Goal: Task Accomplishment & Management: Manage account settings

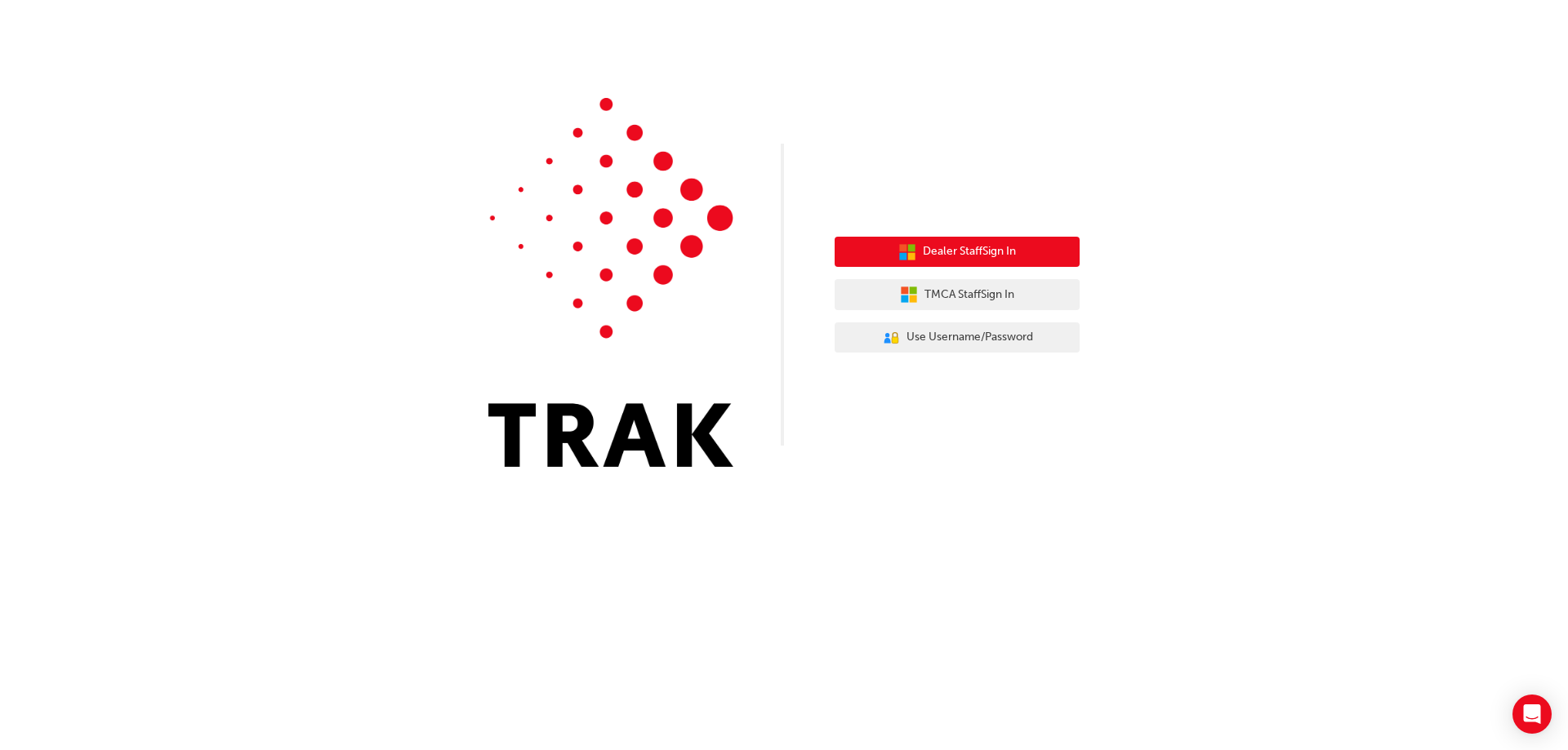
click at [958, 264] on button "Dealer Staff Sign In" at bounding box center [956, 252] width 245 height 31
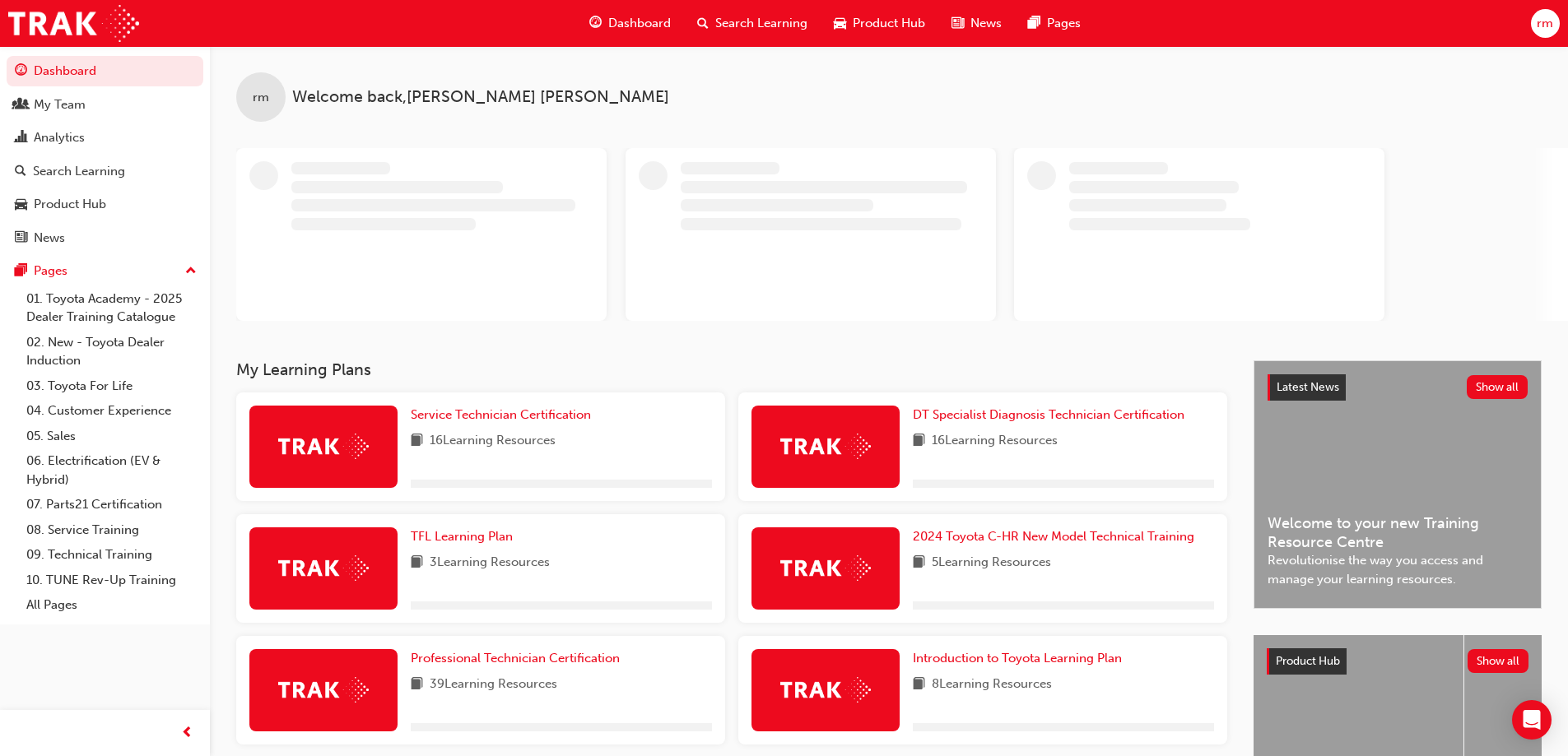
click at [1547, 29] on span "rm" at bounding box center [1545, 23] width 16 height 19
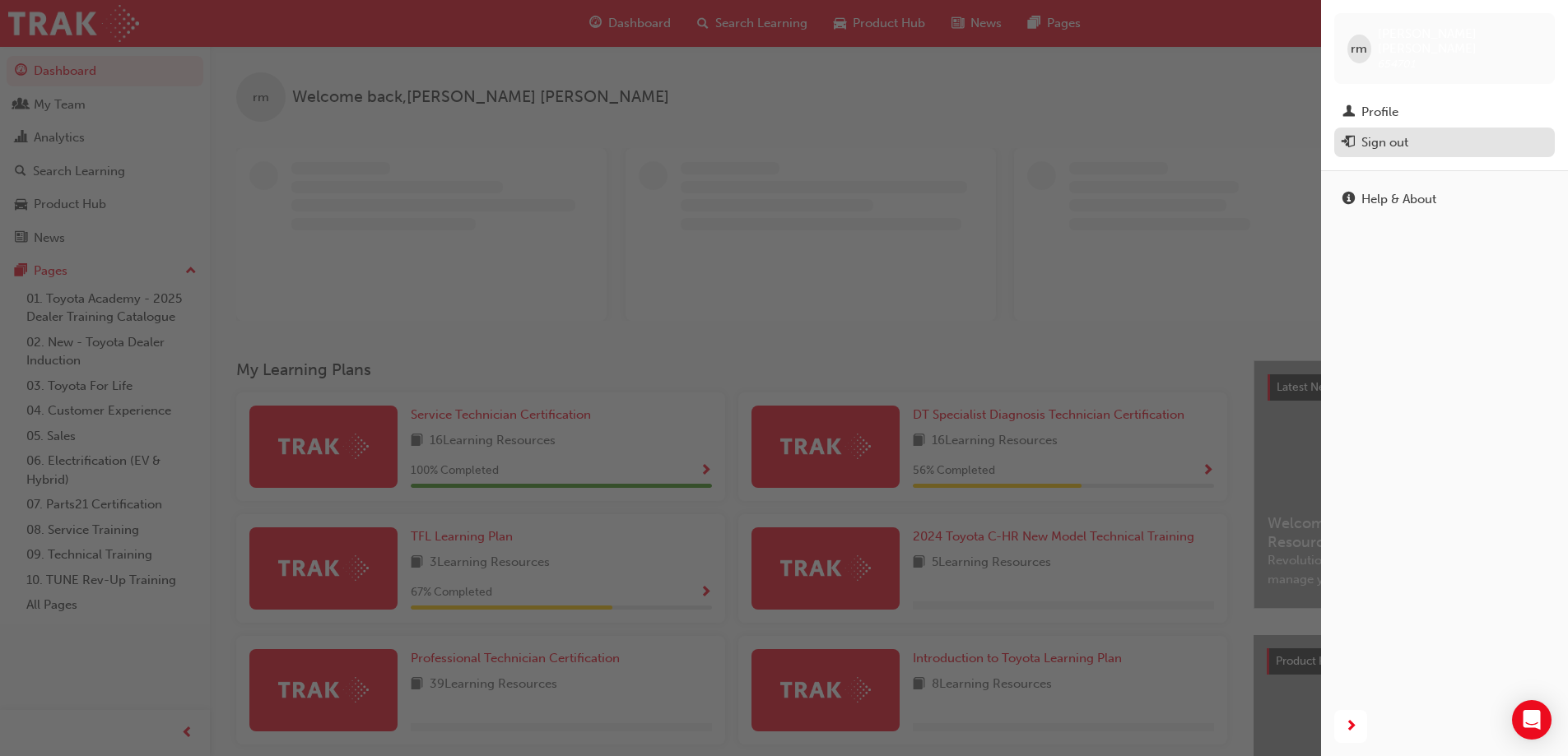
click at [1400, 134] on div "Sign out" at bounding box center [1385, 143] width 47 height 19
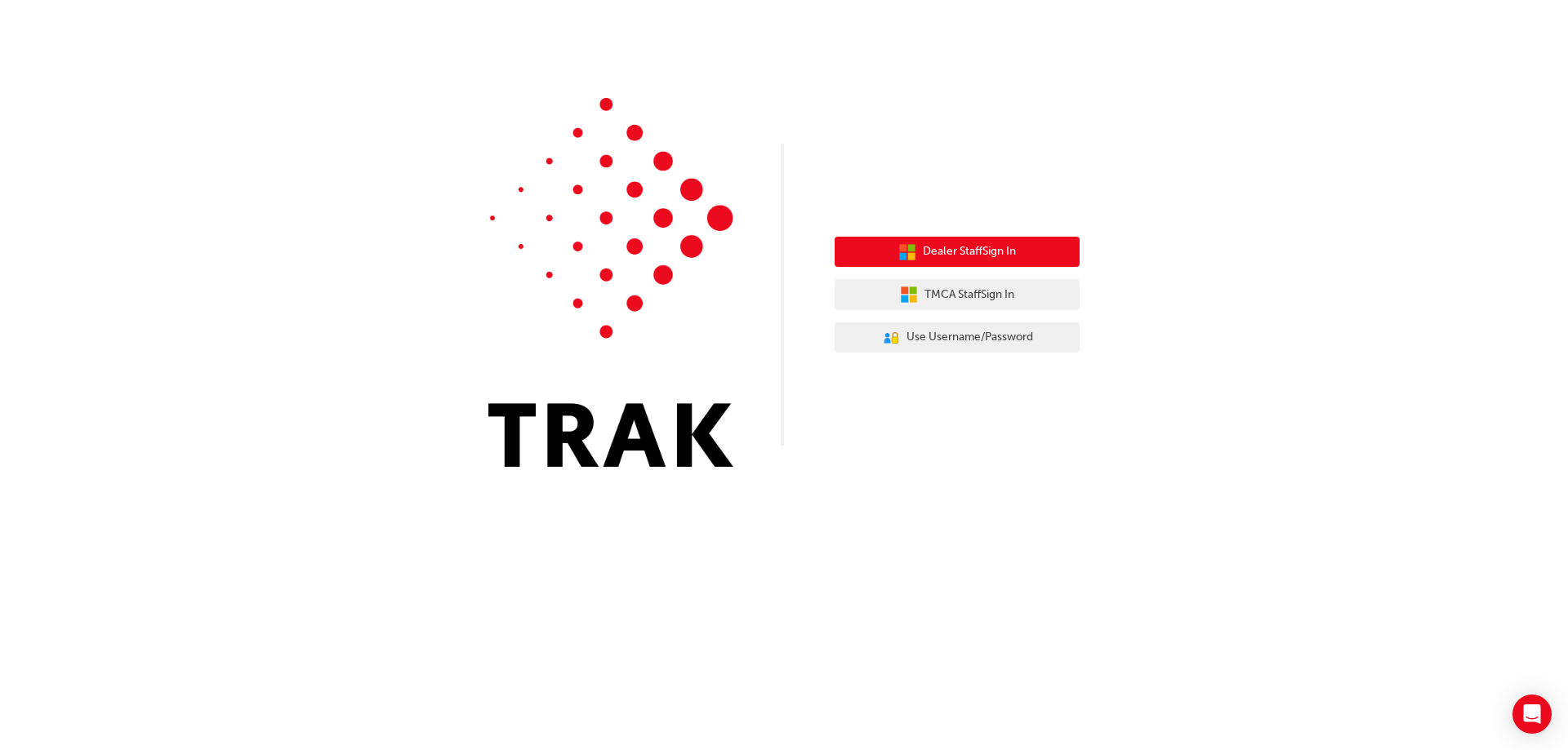
click at [955, 249] on span "Dealer Staff Sign In" at bounding box center [969, 252] width 93 height 19
